Goal: Task Accomplishment & Management: Manage account settings

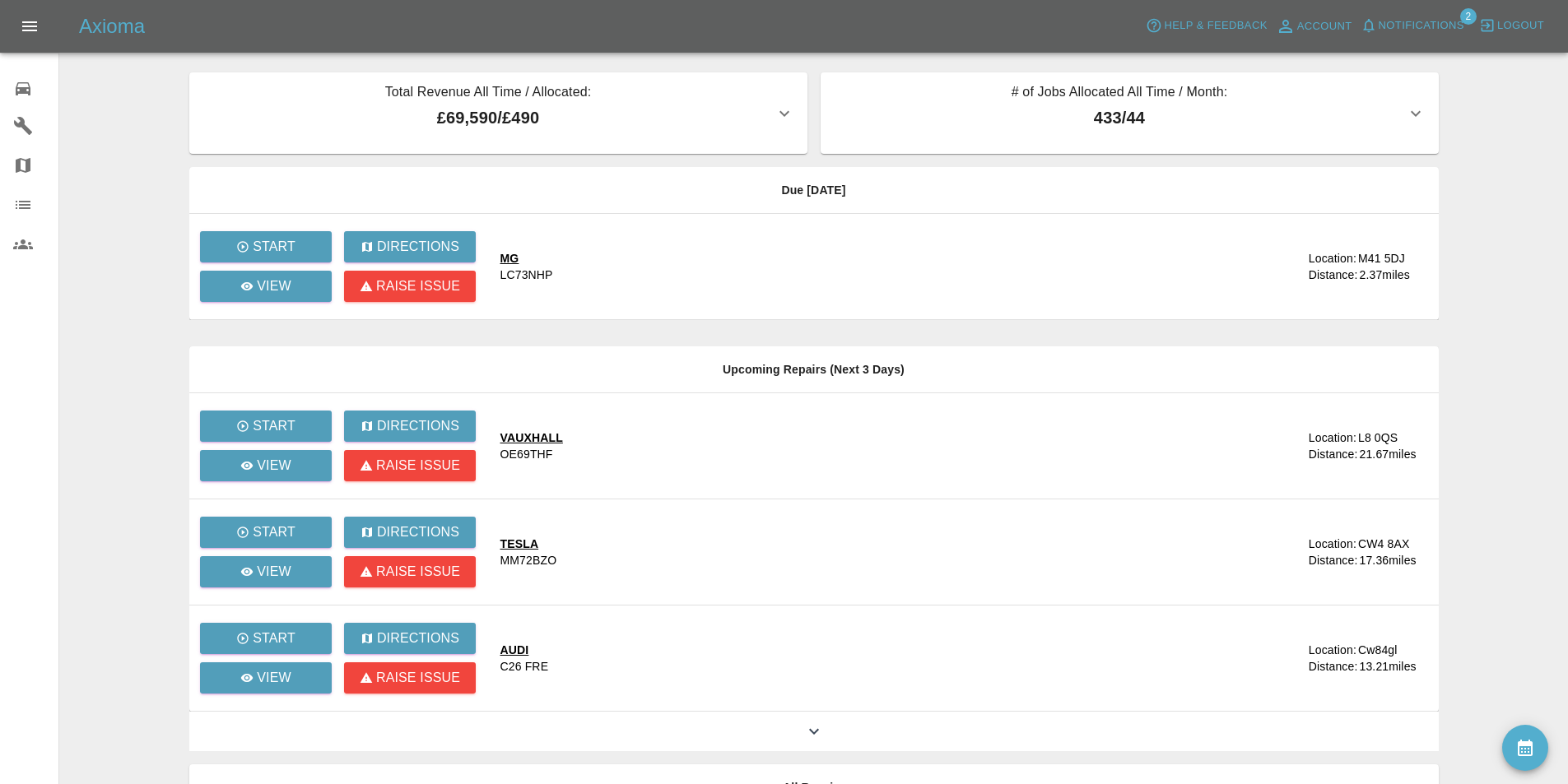
click at [1481, 139] on main "Total Revenue All Time / Allocated: £69,590 / £490 Sprayway Smart Repairs NW : …" at bounding box center [784, 448] width 1568 height 897
click at [1426, 24] on span "Notifications" at bounding box center [1421, 25] width 86 height 19
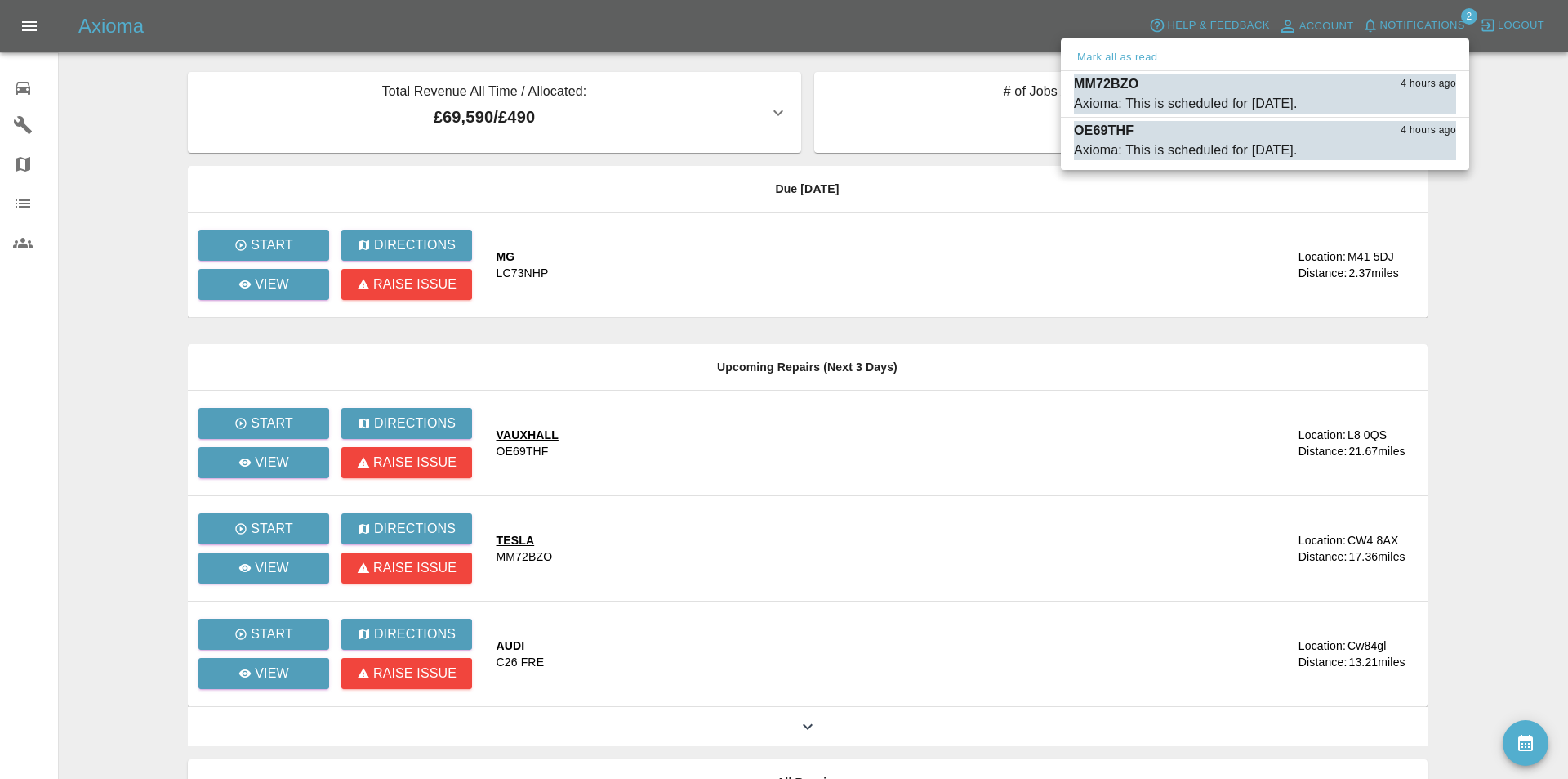
click at [91, 90] on div at bounding box center [784, 389] width 1568 height 779
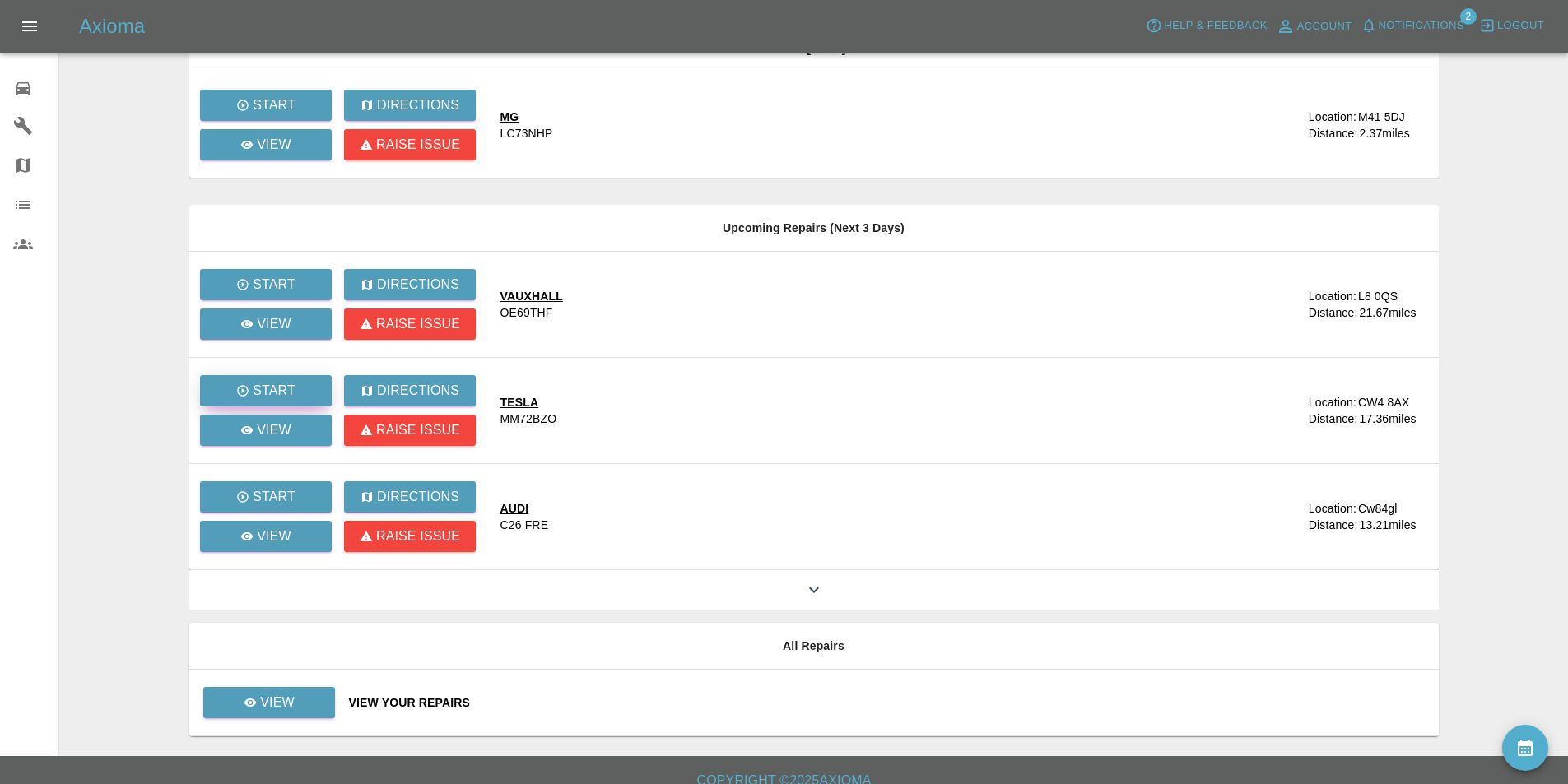
scroll to position [160, 0]
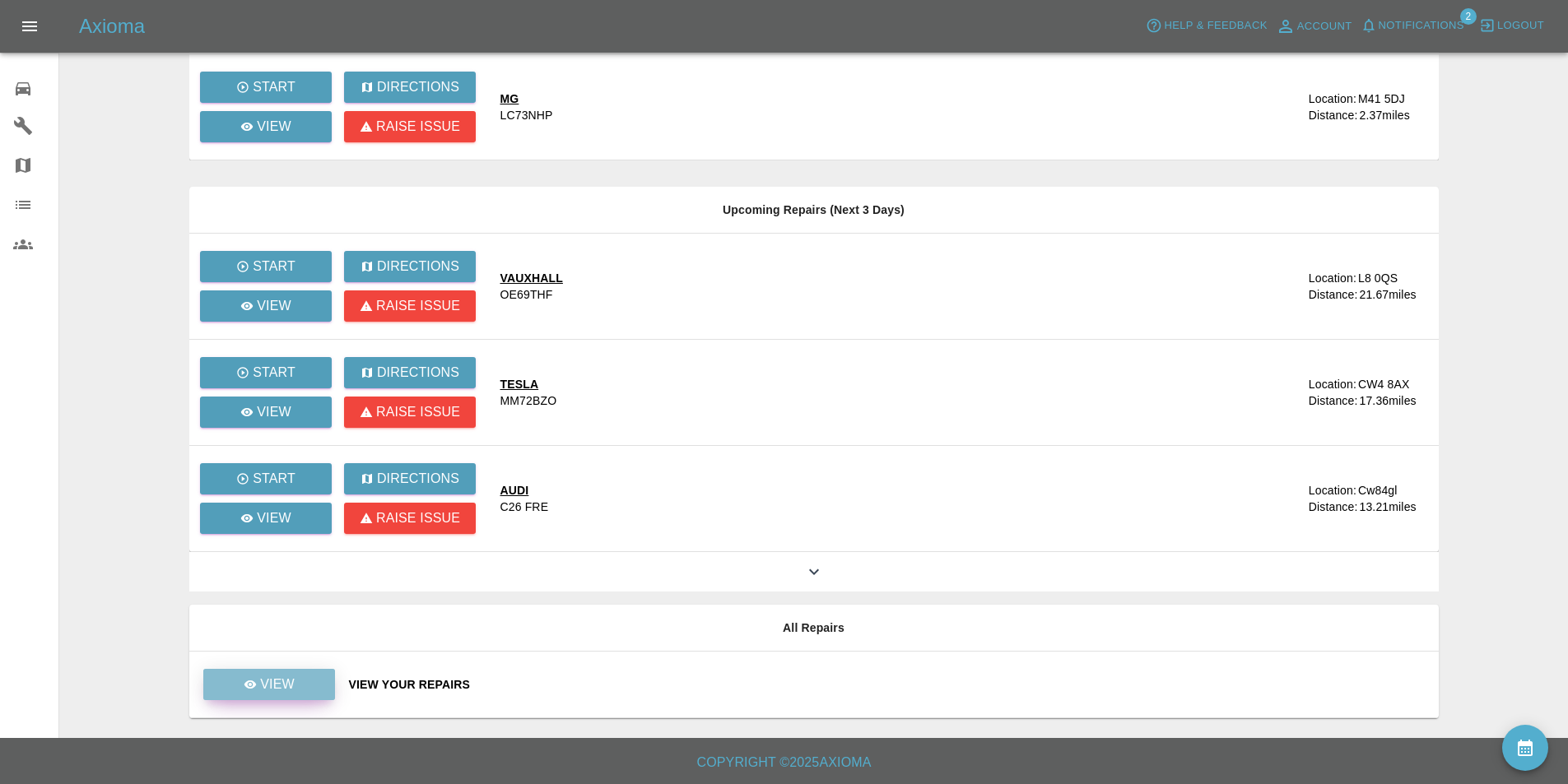
click at [299, 680] on link "View" at bounding box center [269, 684] width 132 height 31
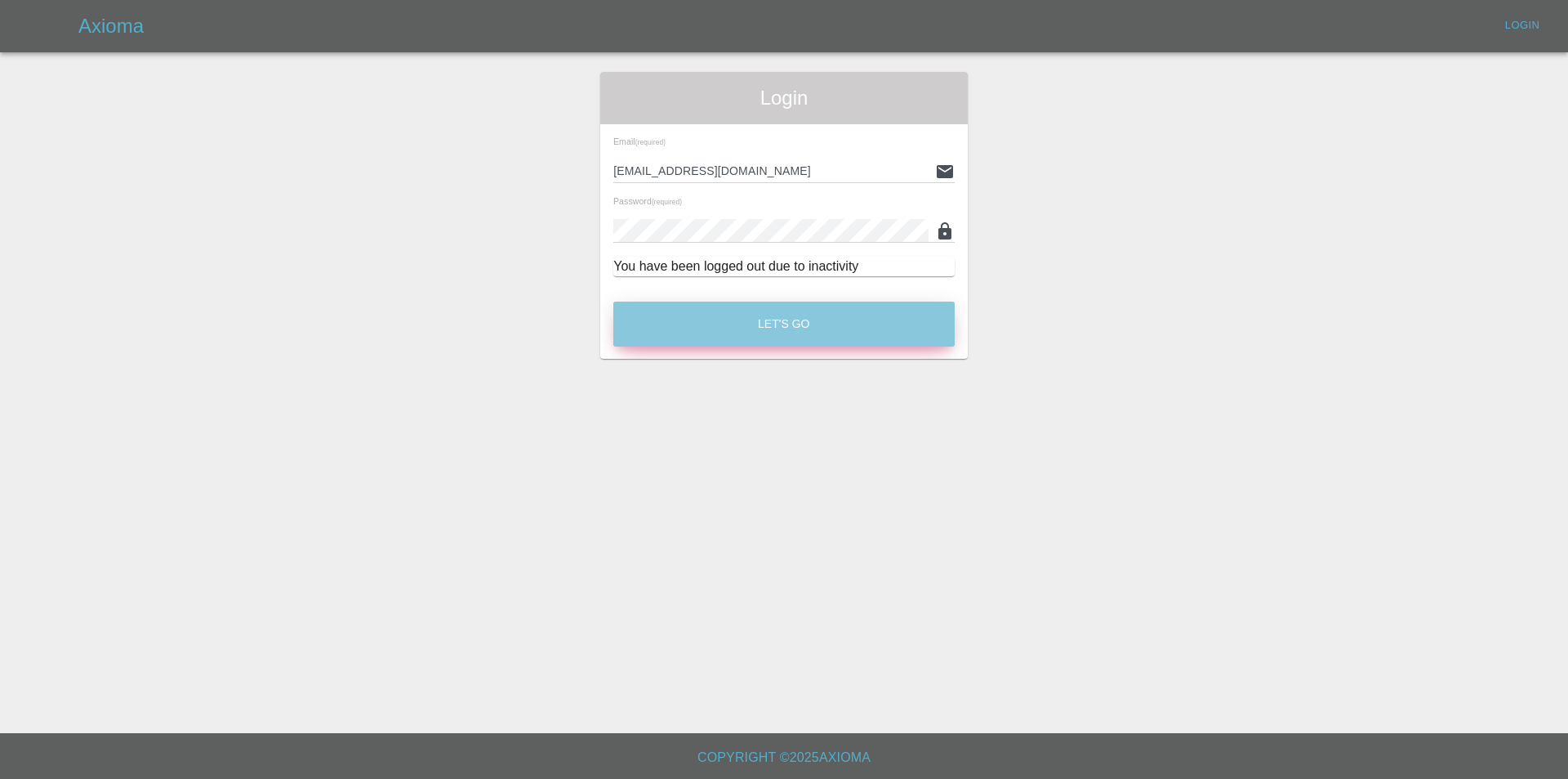
click at [669, 311] on button "Let's Go" at bounding box center [784, 323] width 342 height 45
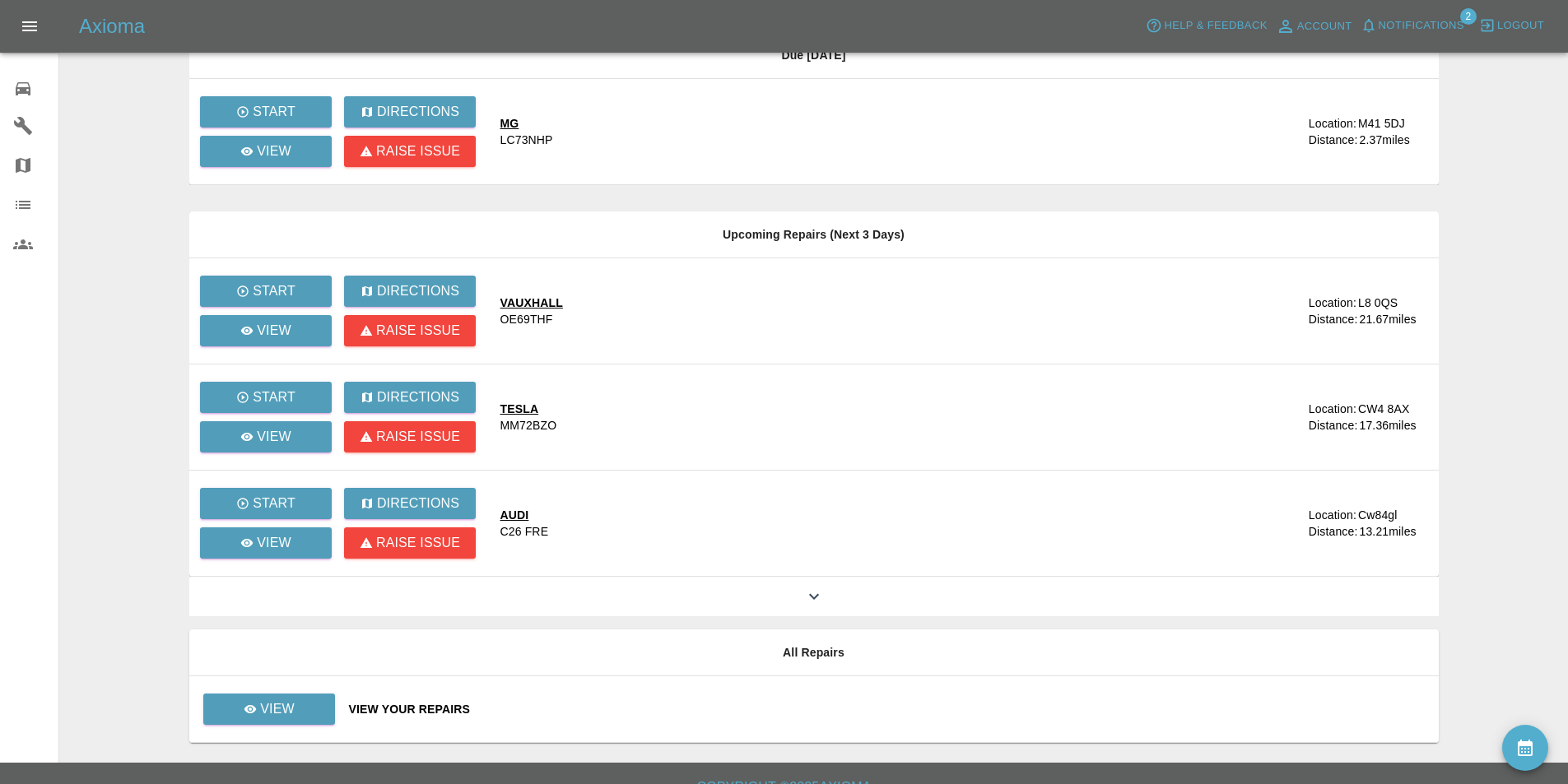
scroll to position [160, 0]
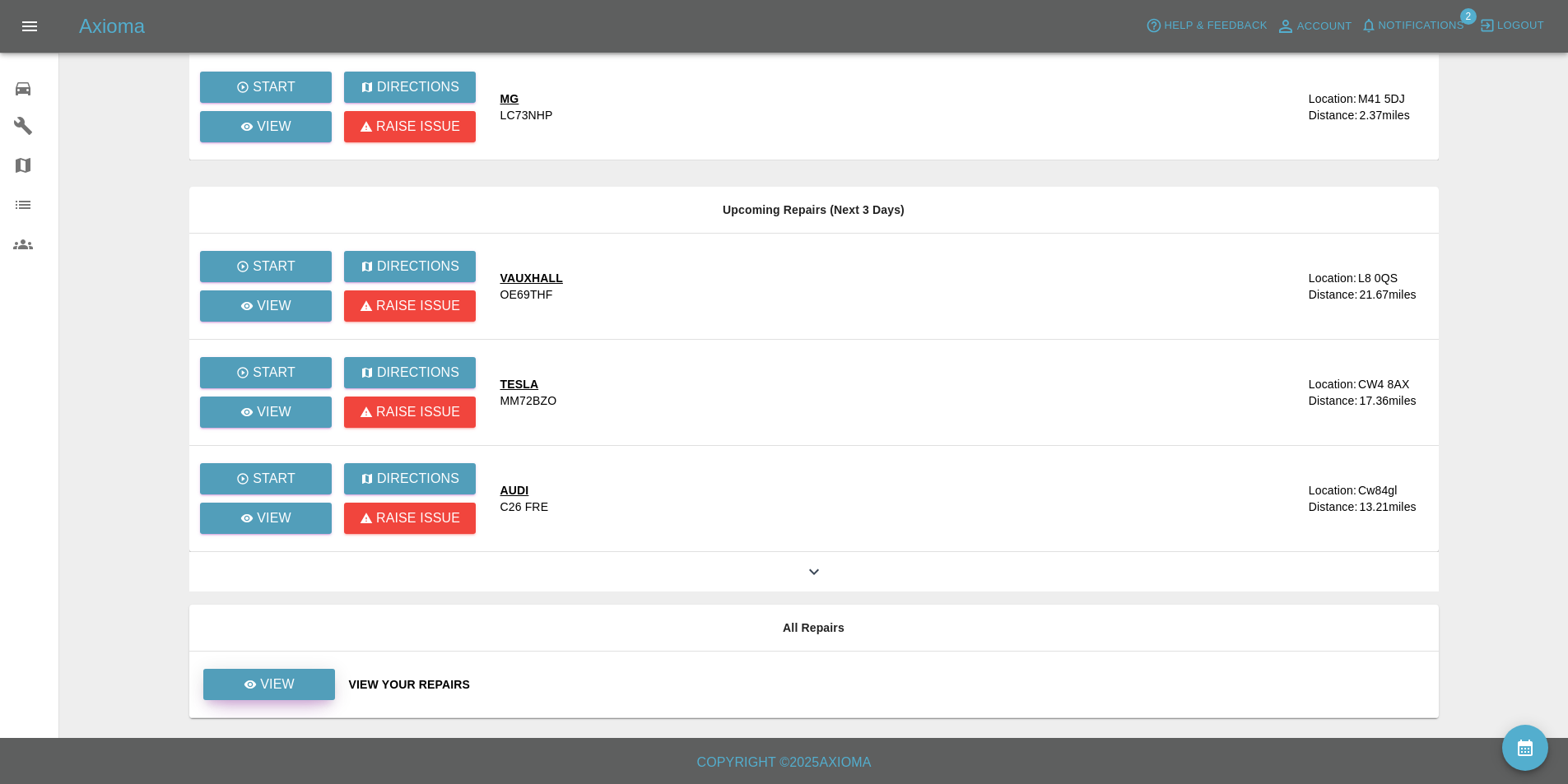
click at [311, 682] on link "View" at bounding box center [269, 684] width 132 height 31
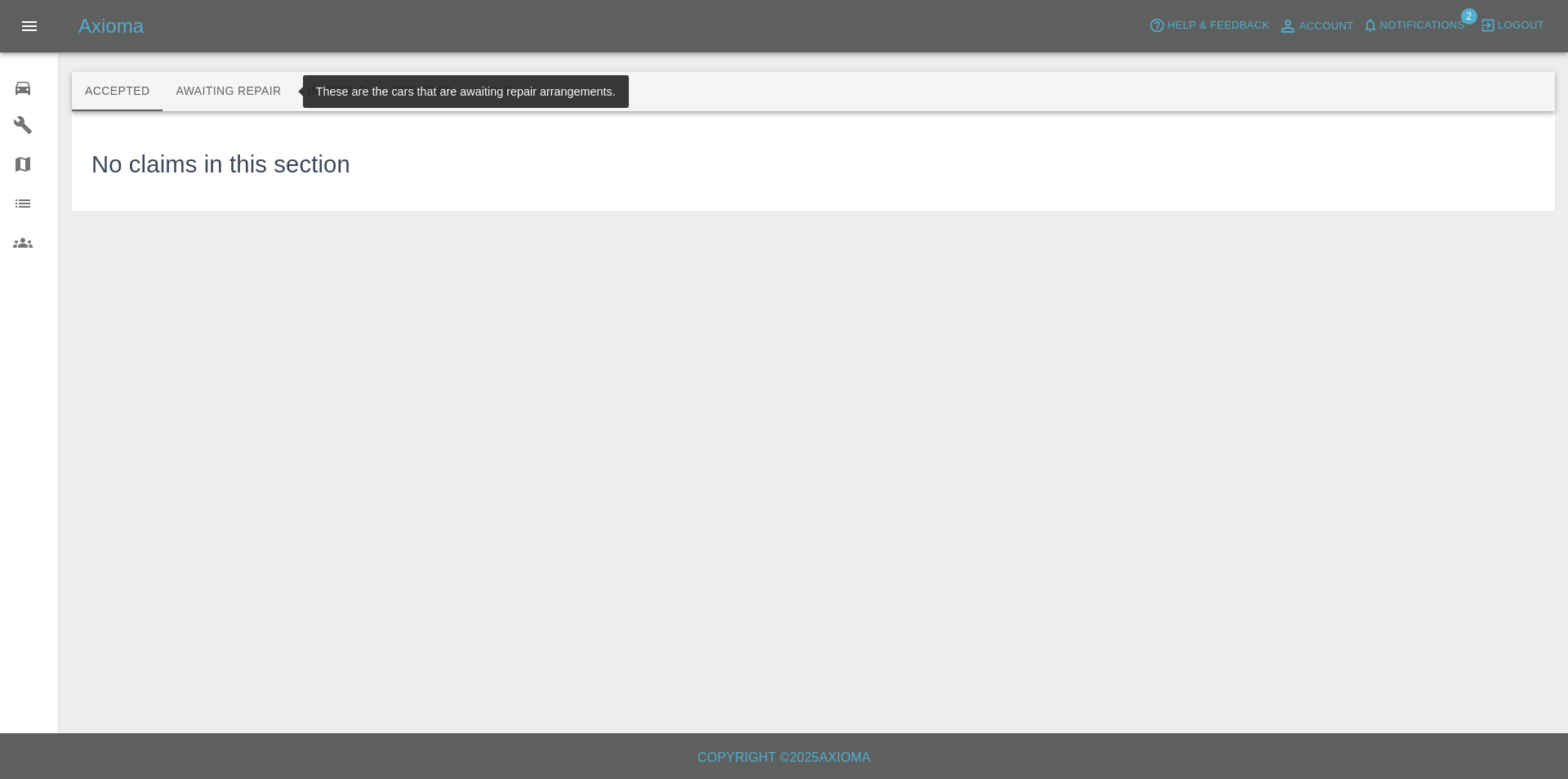
click at [237, 87] on button "Awaiting Repair" at bounding box center [229, 91] width 132 height 39
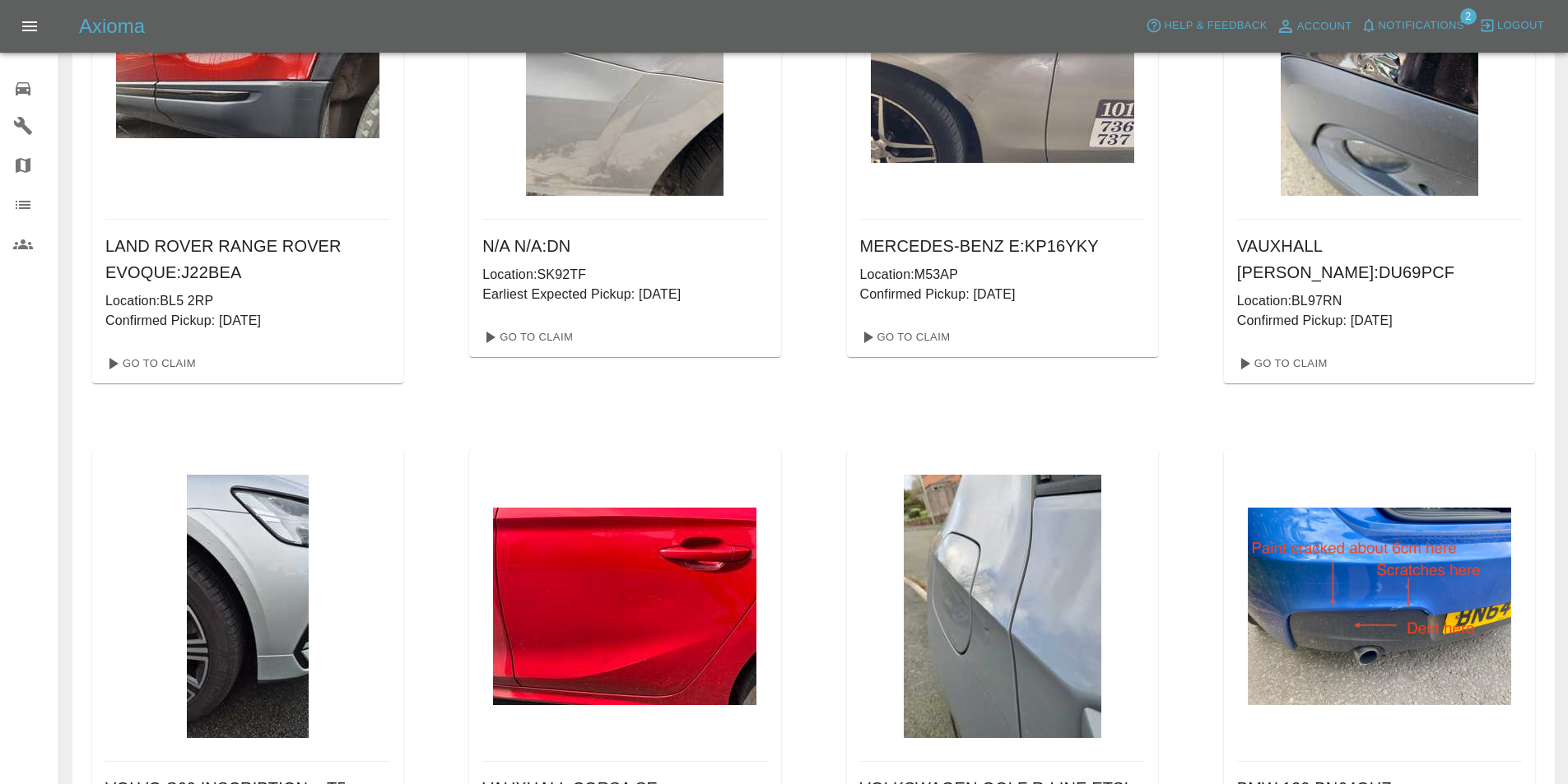
scroll to position [740, 0]
